Goal: Task Accomplishment & Management: Manage account settings

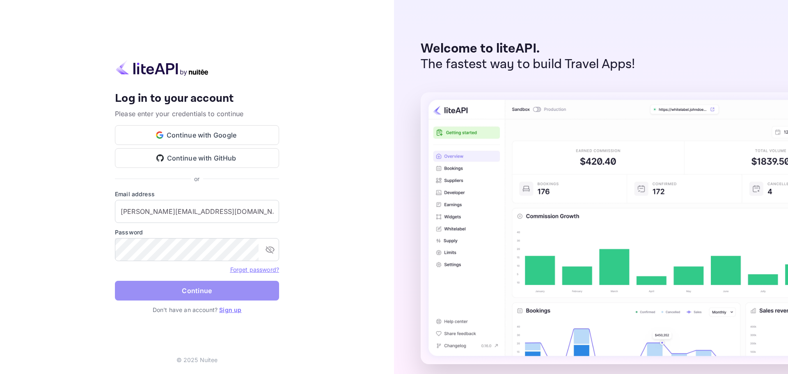
click at [248, 299] on button "Continue" at bounding box center [197, 291] width 164 height 20
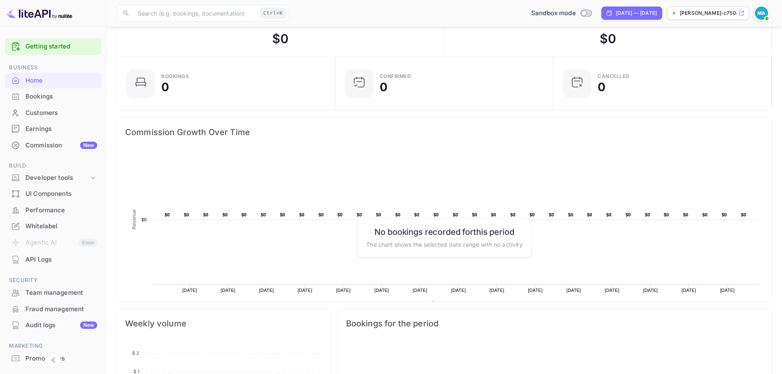
scroll to position [38, 0]
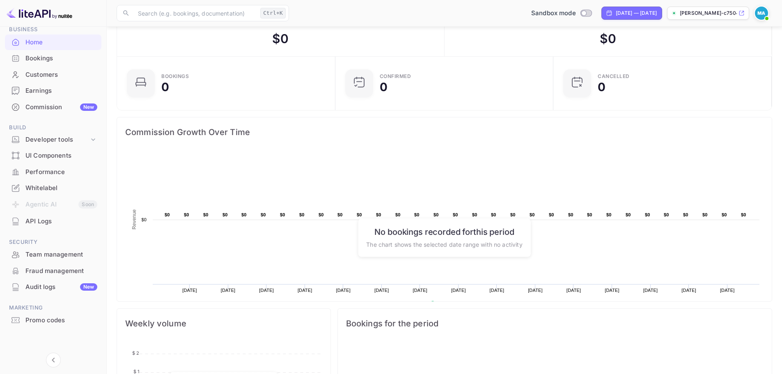
click at [762, 13] on img at bounding box center [761, 13] width 13 height 13
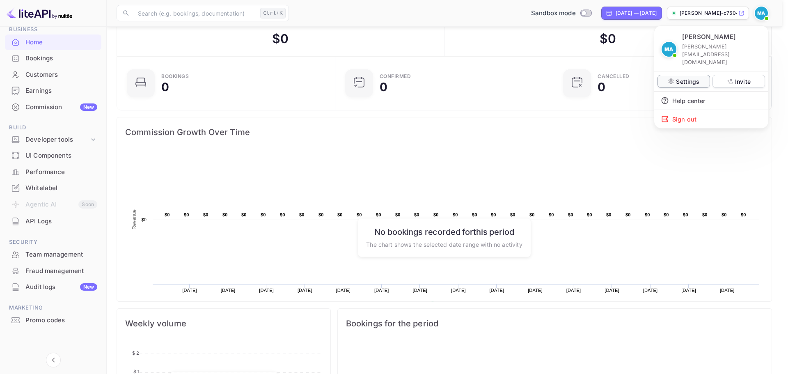
click at [694, 77] on p "Settings" at bounding box center [687, 81] width 23 height 9
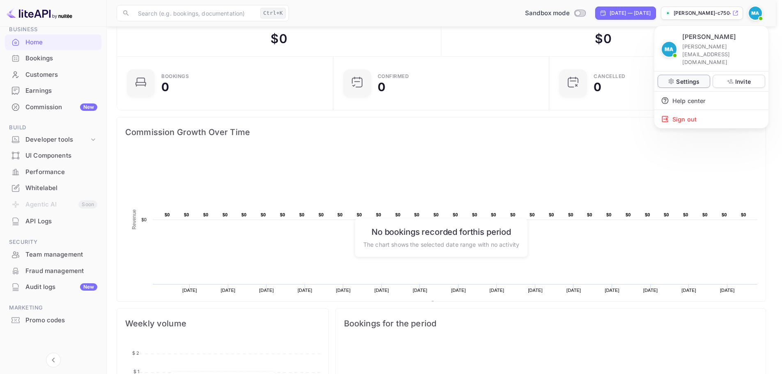
scroll to position [7, 7]
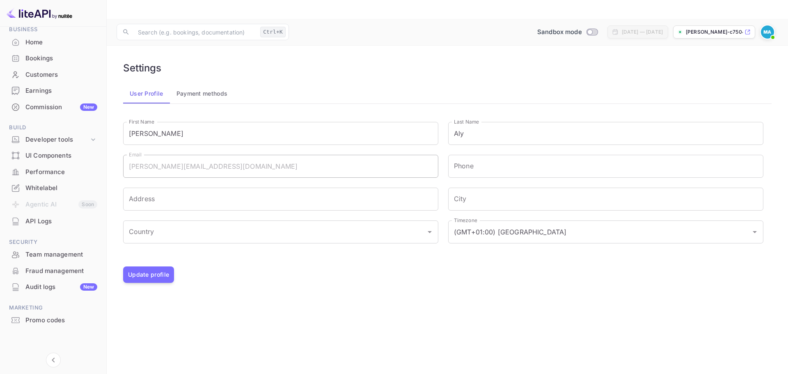
drag, startPoint x: 184, startPoint y: 142, endPoint x: 482, endPoint y: 320, distance: 346.8
click at [482, 320] on main "Settings User Profile Payment methods First Name [PERSON_NAME] First Name Last …" at bounding box center [448, 219] width 682 height 347
click at [39, 188] on div "Whitelabel" at bounding box center [61, 188] width 72 height 9
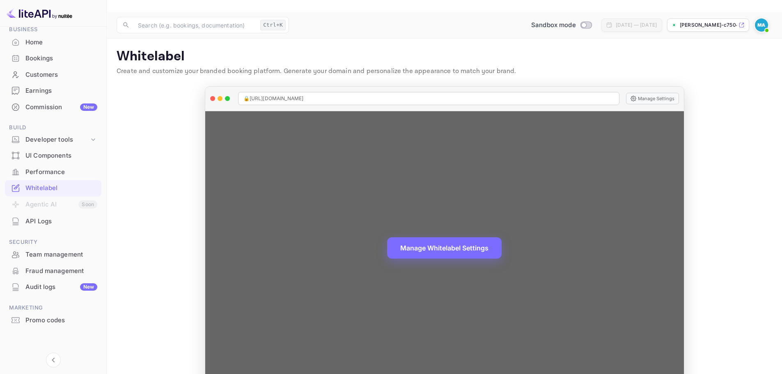
scroll to position [9, 0]
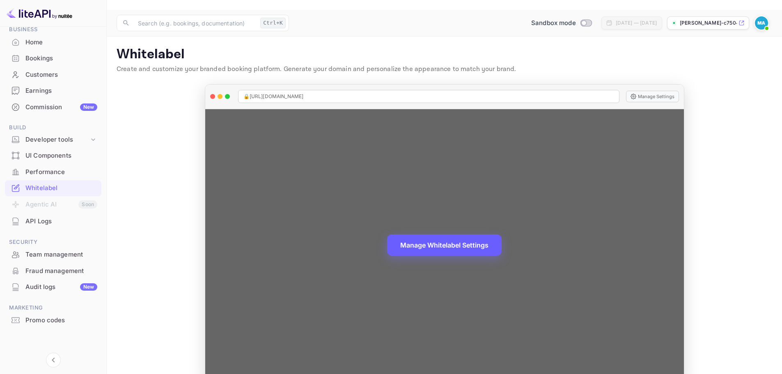
click at [465, 234] on button "Manage Whitelabel Settings" at bounding box center [444, 244] width 115 height 21
